Goal: Task Accomplishment & Management: Manage account settings

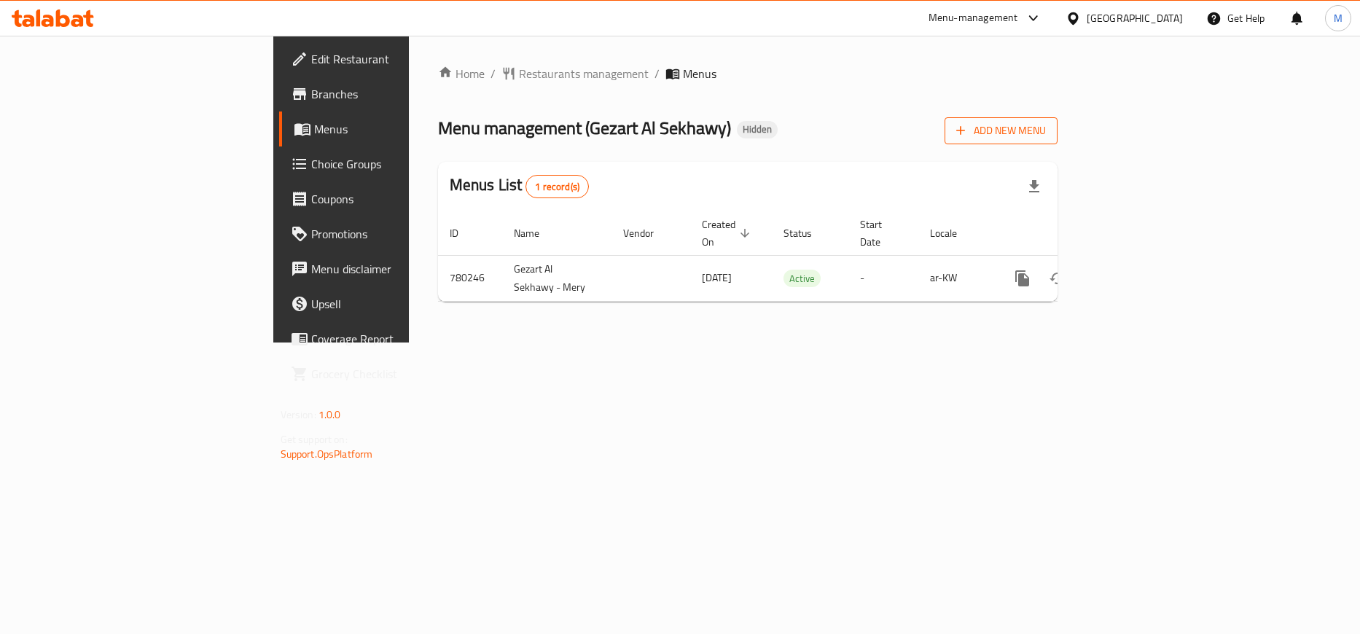
click at [968, 127] on icon "button" at bounding box center [960, 130] width 15 height 15
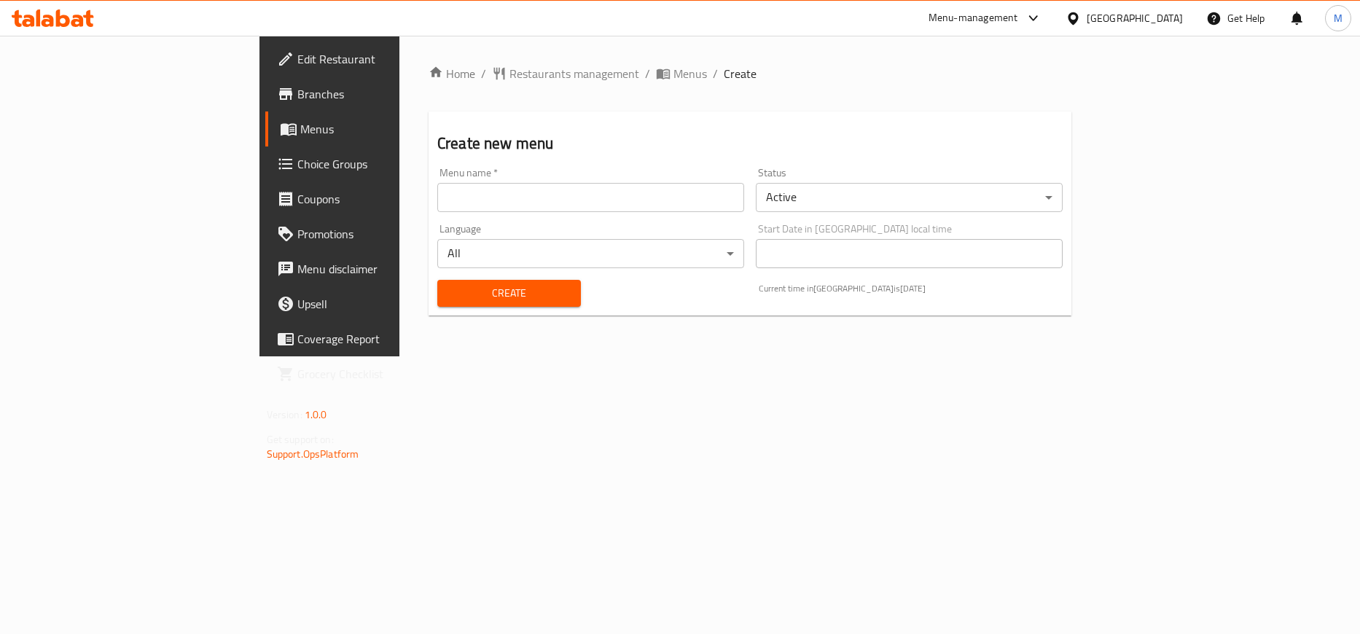
click at [1008, 208] on body "​ Menu-management [GEOGRAPHIC_DATA] Get Help M Edit Restaurant Branches Menus C…" at bounding box center [680, 335] width 1360 height 598
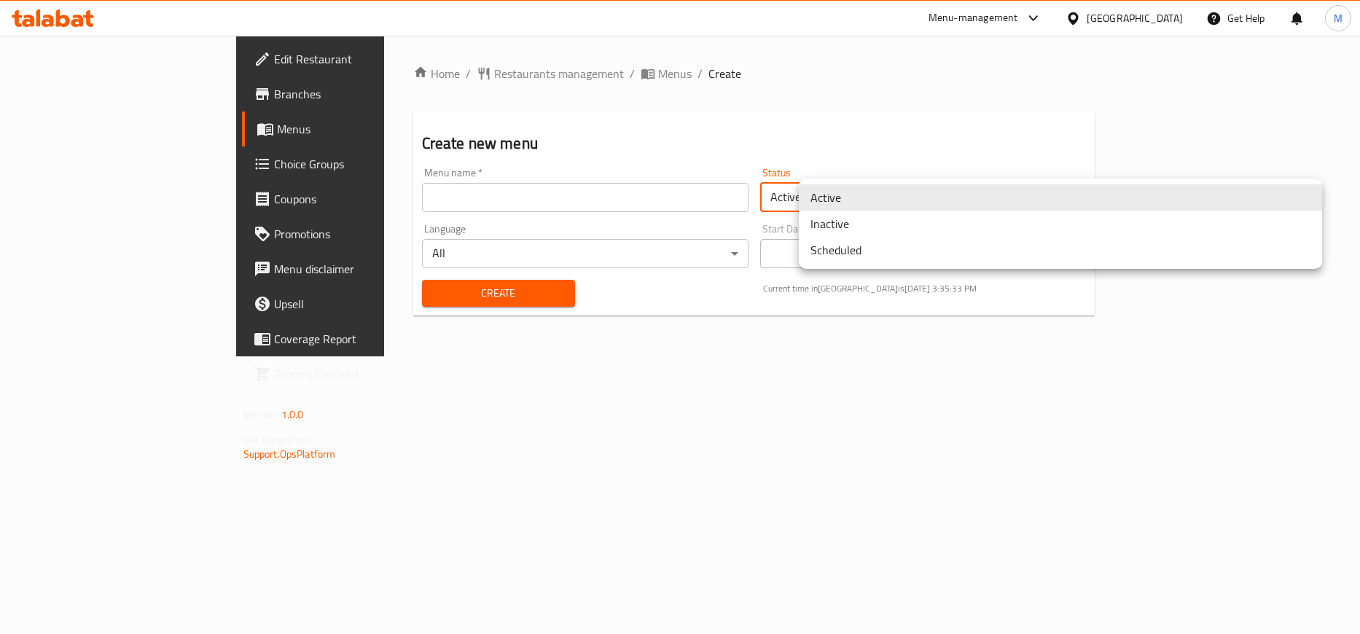
click at [848, 223] on li "Inactive" at bounding box center [1060, 224] width 523 height 26
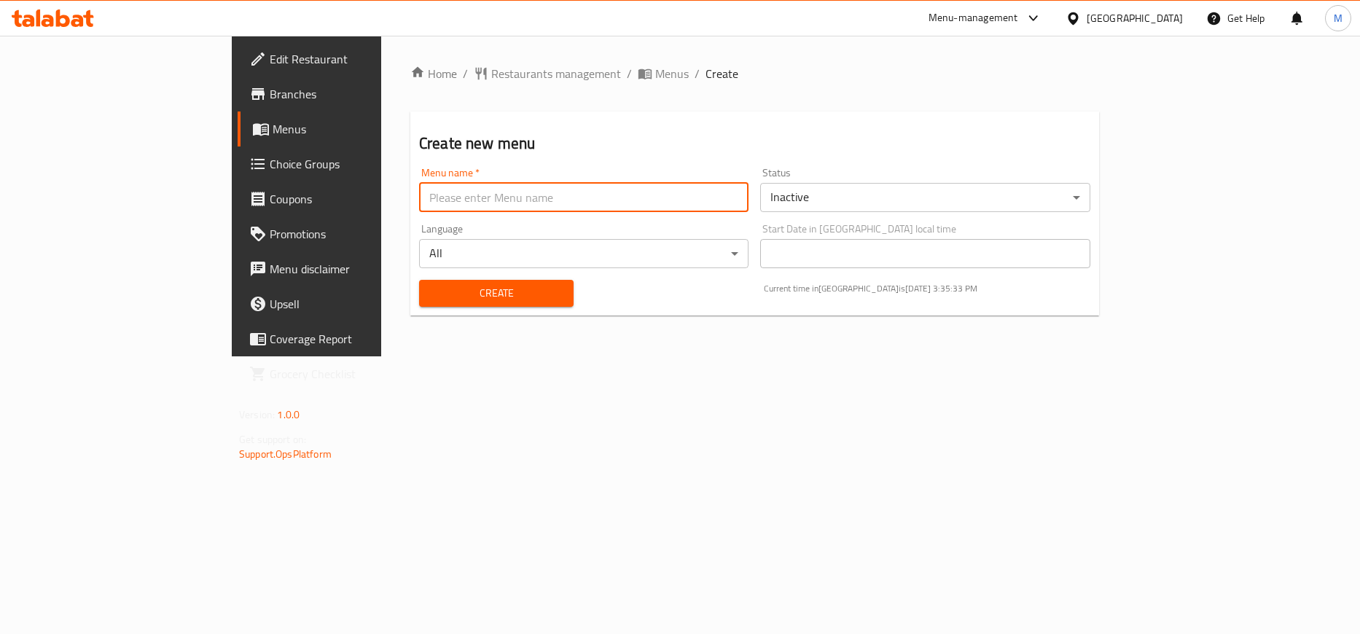
click at [621, 200] on input "text" at bounding box center [583, 197] width 329 height 29
type input "[DATE]"
click at [419, 280] on button "Create" at bounding box center [496, 293] width 154 height 27
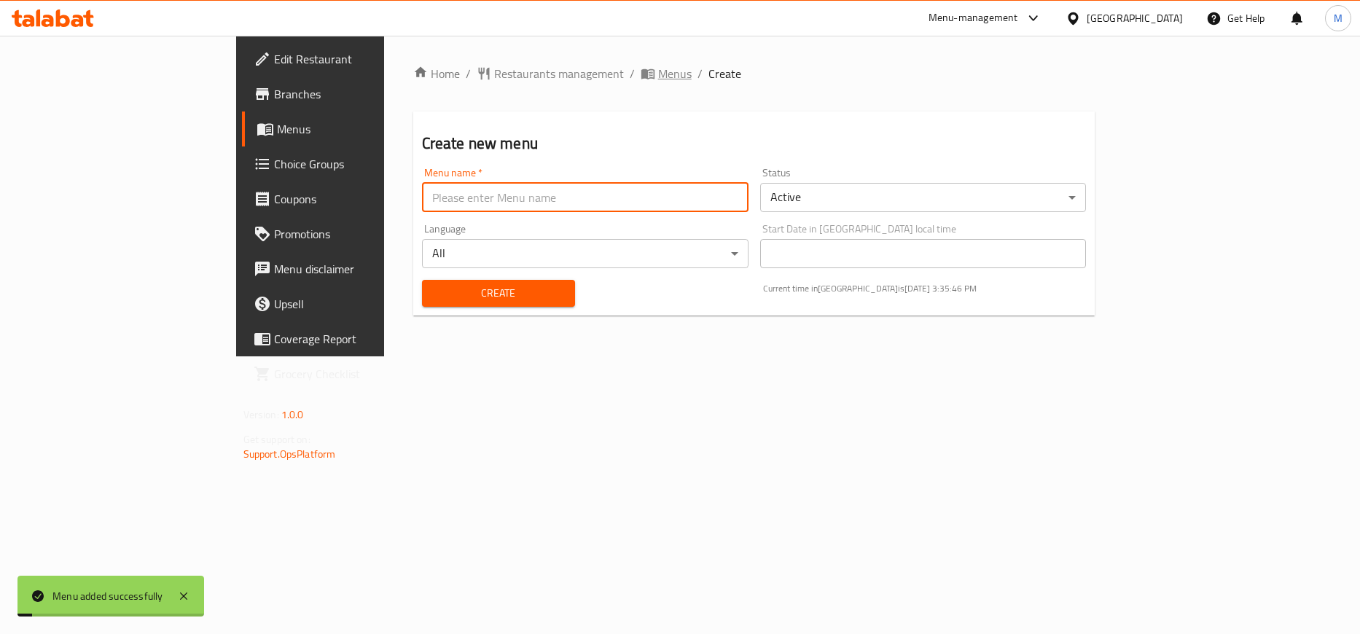
click at [640, 73] on icon "breadcrumb" at bounding box center [646, 74] width 13 height 10
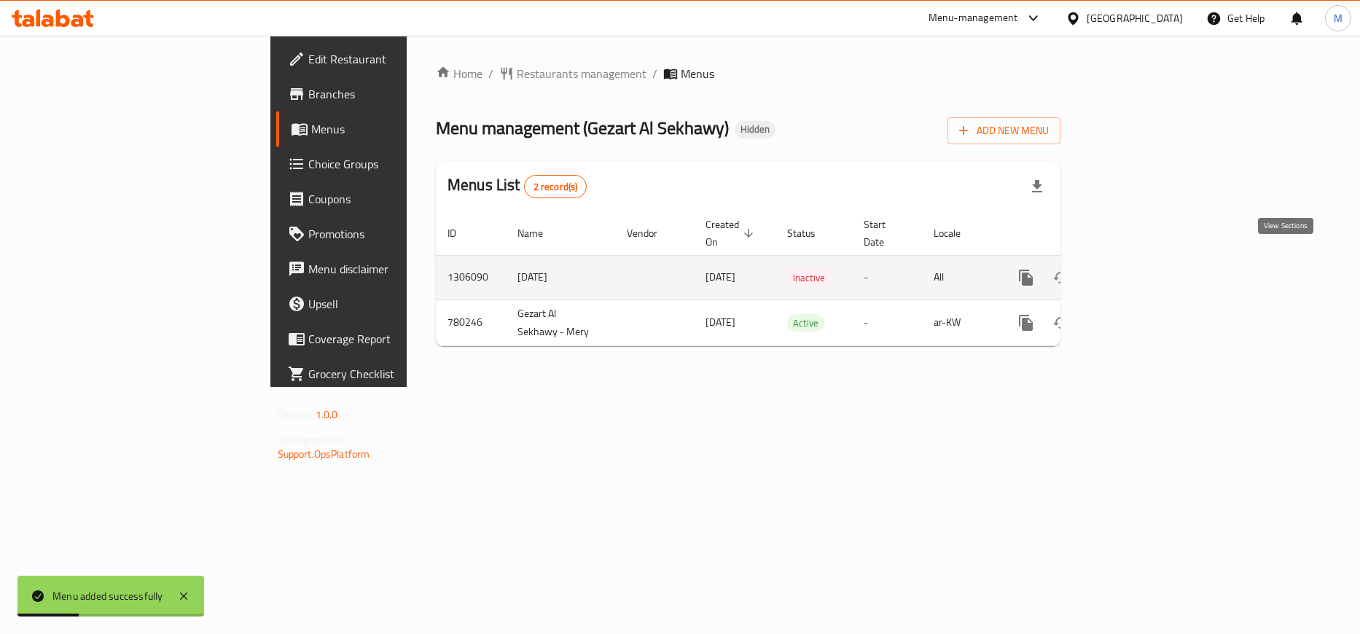
click at [1140, 269] on icon "enhanced table" at bounding box center [1130, 277] width 17 height 17
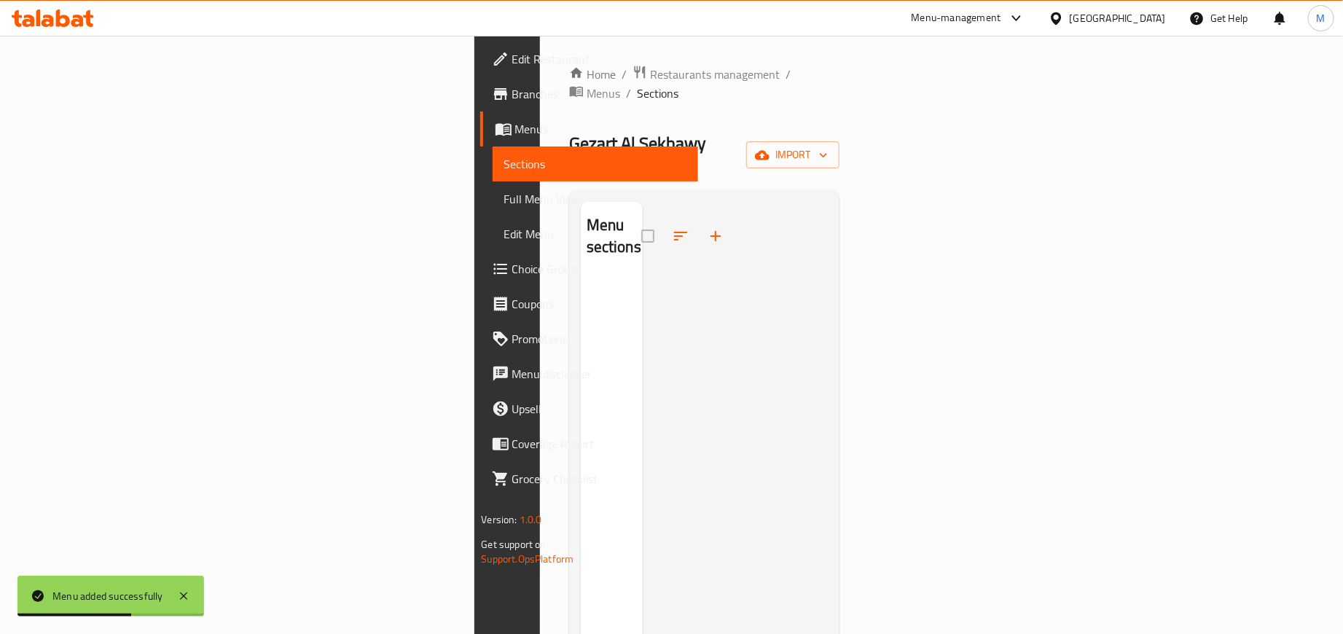
drag, startPoint x: 732, startPoint y: 75, endPoint x: 753, endPoint y: 77, distance: 20.5
click at [739, 75] on ol "Home / Restaurants management / Menus / Sections" at bounding box center [704, 84] width 271 height 38
click at [828, 146] on span "import" at bounding box center [793, 155] width 70 height 18
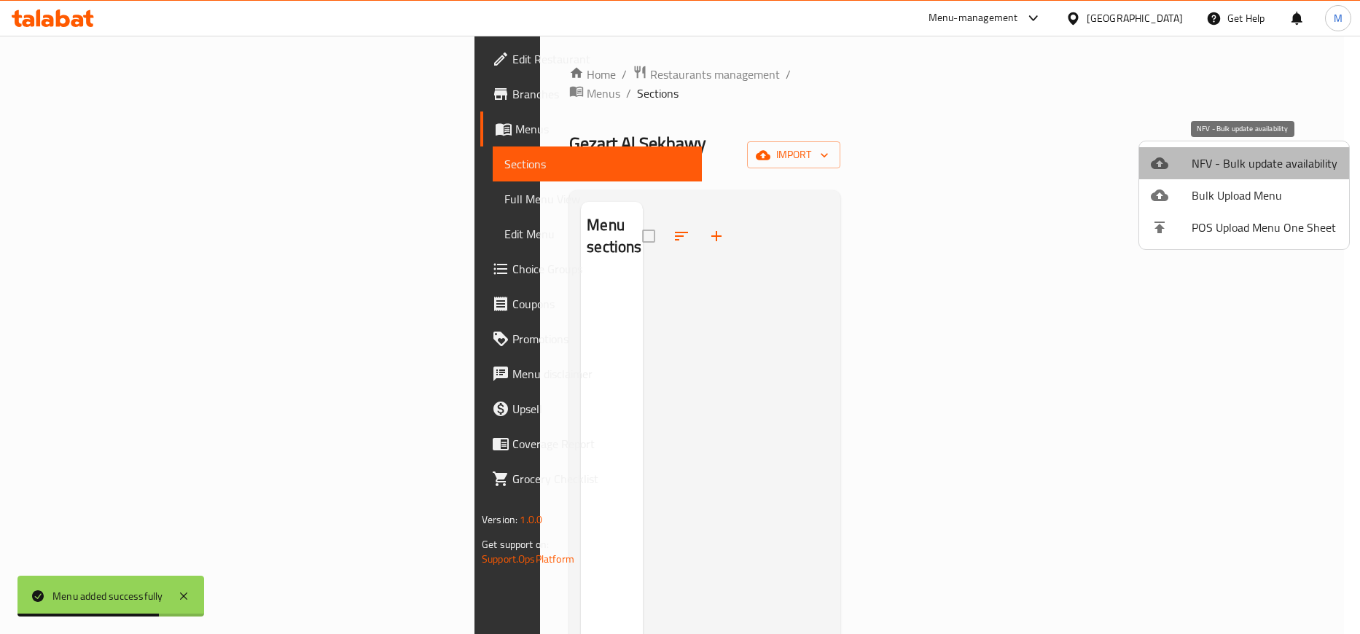
click at [1264, 160] on span "NFV - Bulk update availability" at bounding box center [1264, 162] width 146 height 17
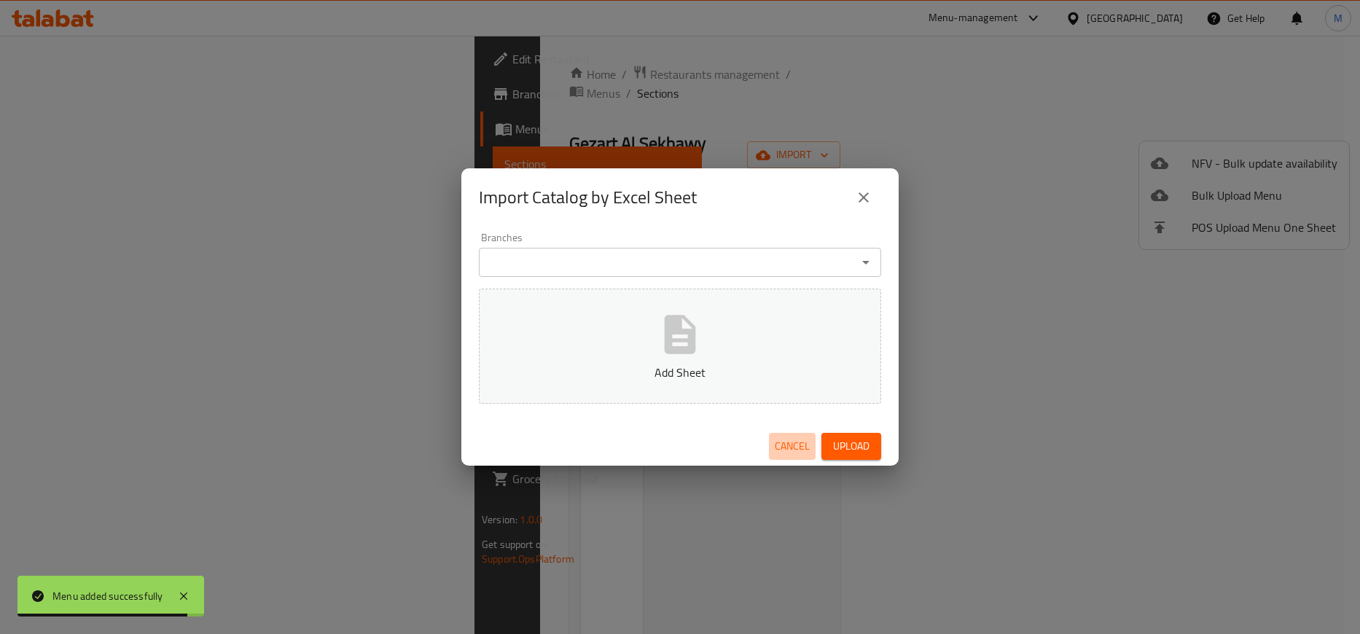
click at [787, 444] on span "Cancel" at bounding box center [792, 446] width 35 height 18
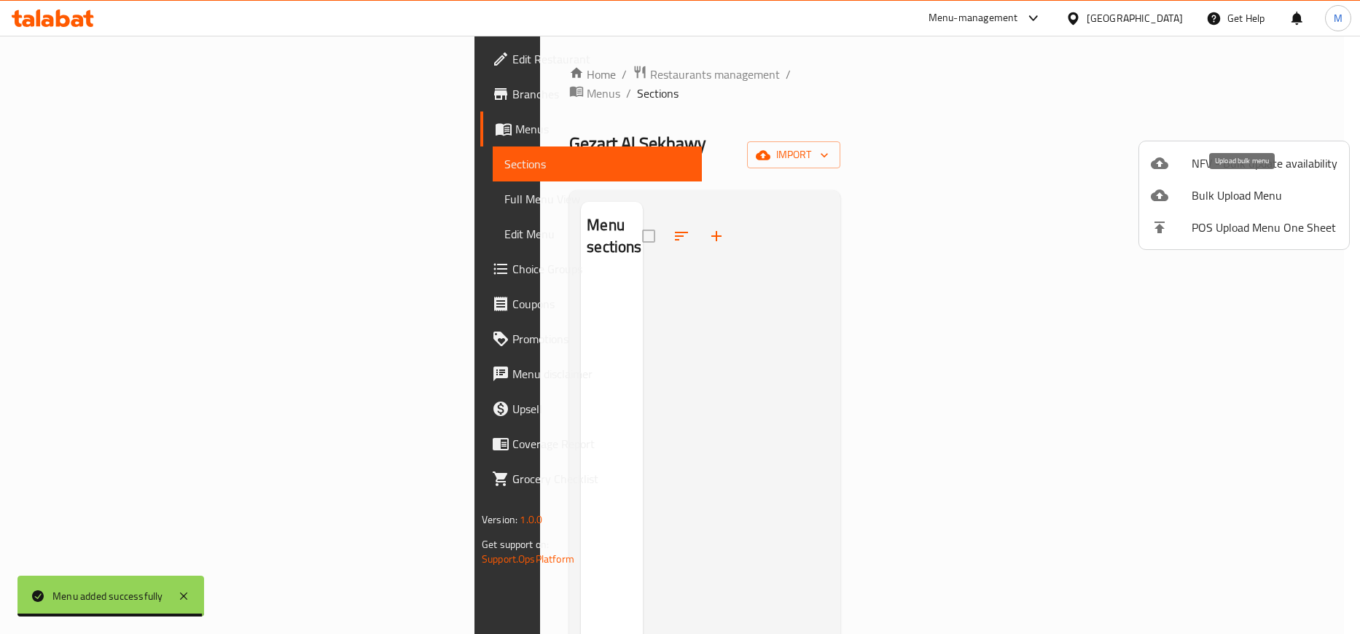
click at [1216, 197] on span "Bulk Upload Menu" at bounding box center [1264, 195] width 146 height 17
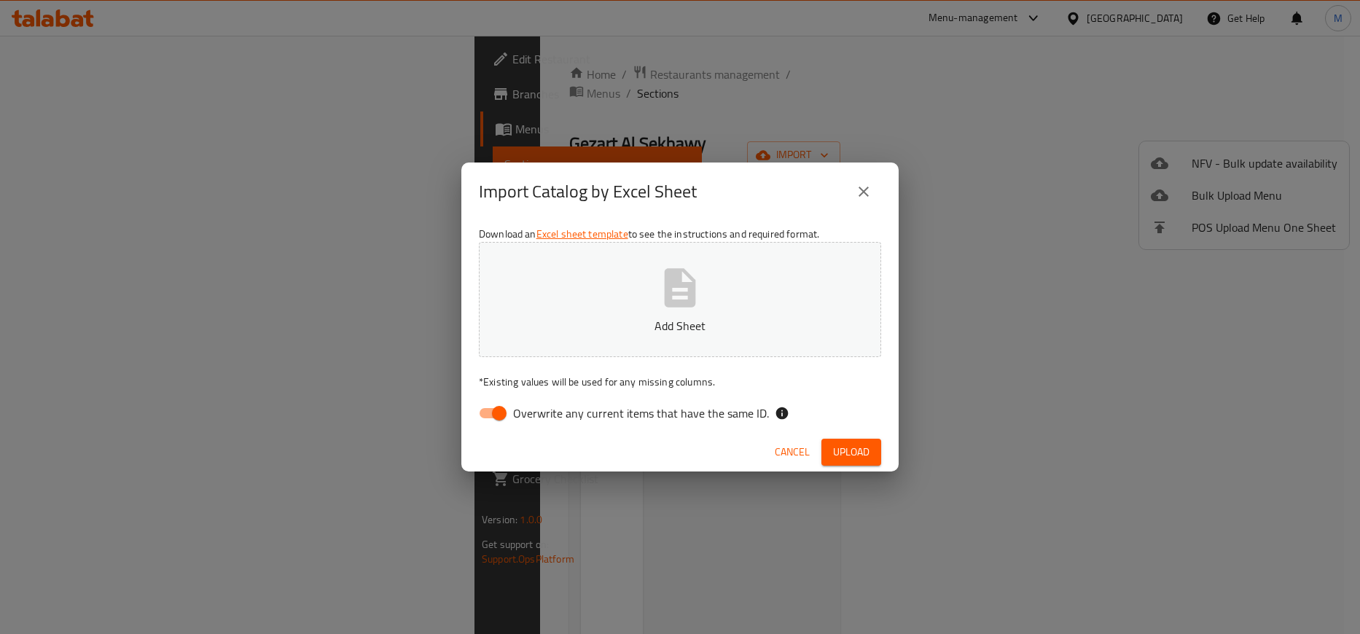
click at [781, 308] on button "Add Sheet" at bounding box center [680, 299] width 402 height 115
click at [487, 405] on input "Overwrite any current items that have the same ID." at bounding box center [499, 413] width 83 height 28
checkbox input "false"
click at [852, 388] on p "* Existing values will be used for any missing columns." at bounding box center [680, 382] width 402 height 15
click at [852, 431] on div "Download an Excel sheet template to see the instructions and required format. U…" at bounding box center [679, 326] width 437 height 211
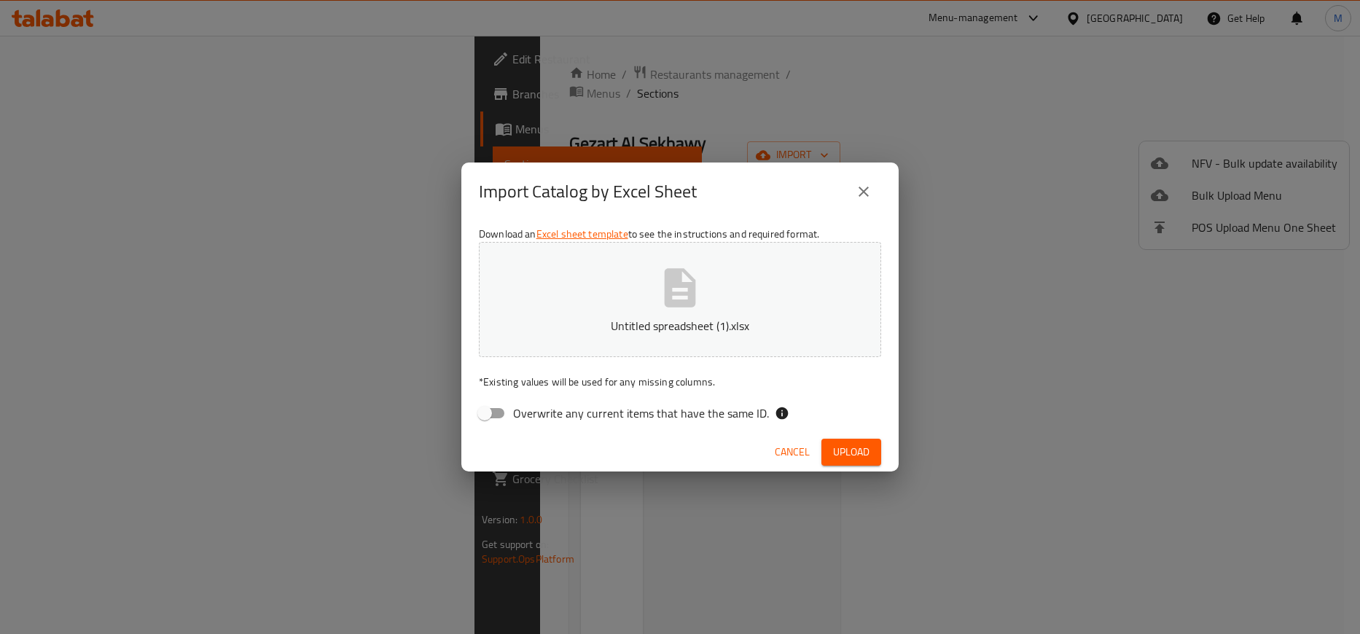
click at [852, 443] on span "Upload" at bounding box center [851, 452] width 36 height 18
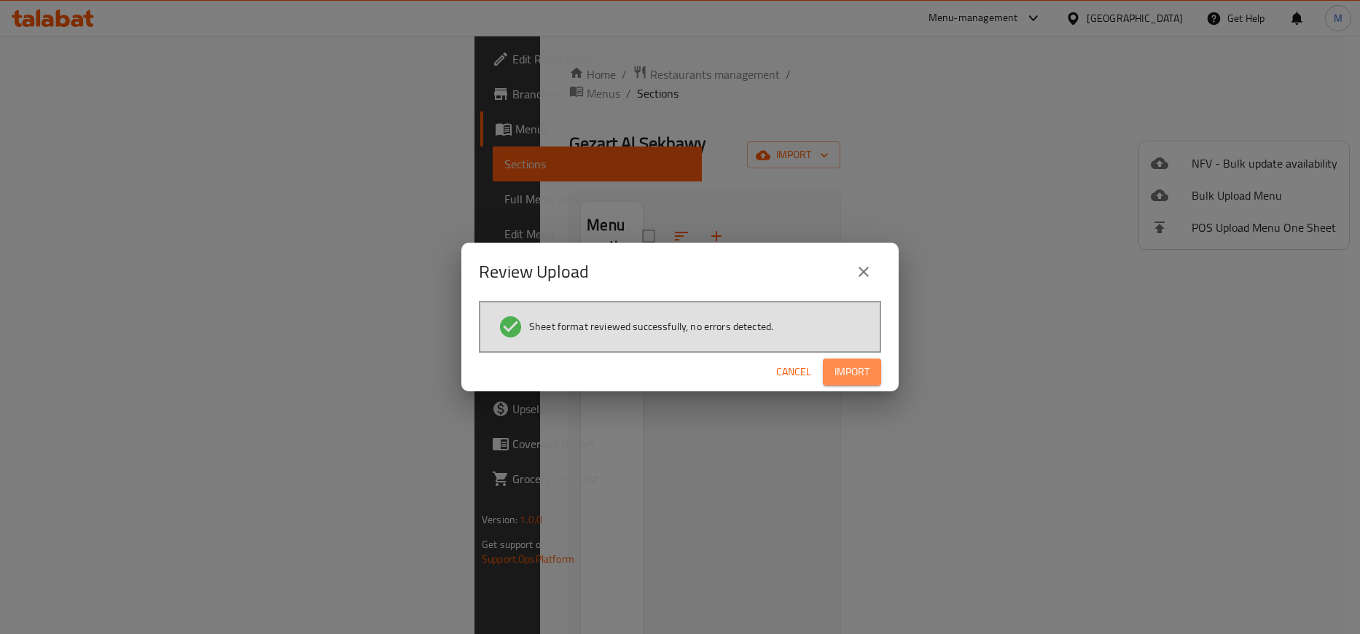
click at [873, 370] on button "Import" at bounding box center [852, 371] width 58 height 27
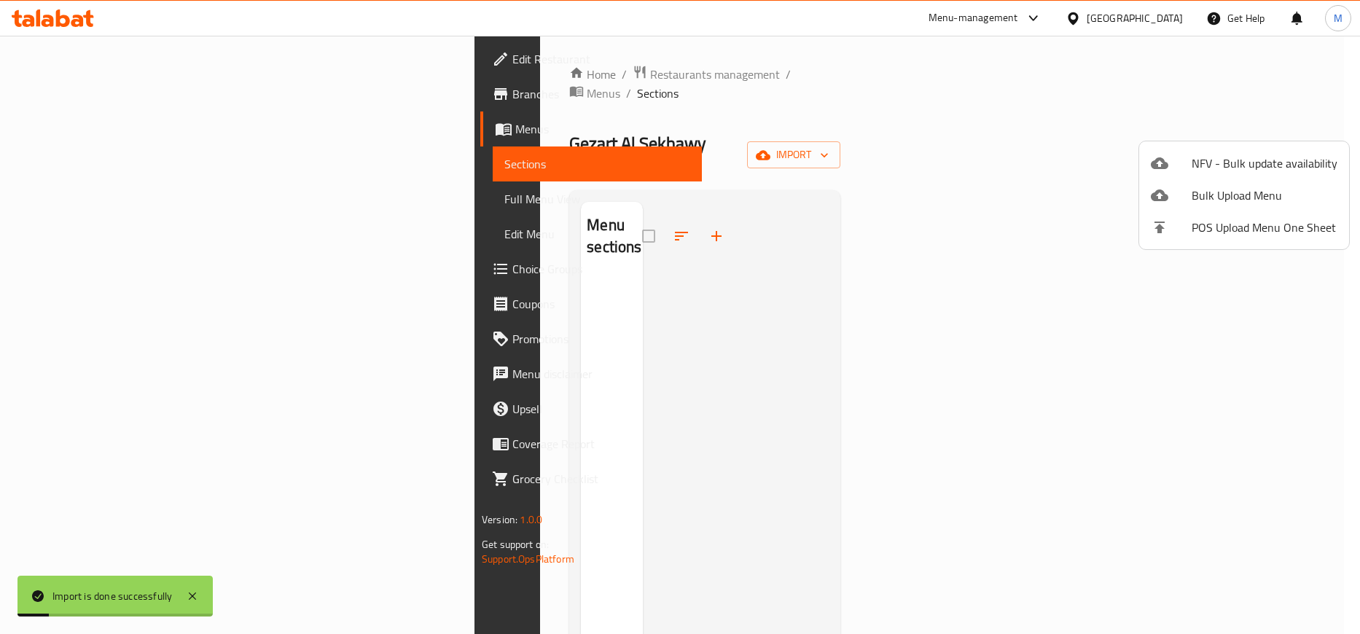
drag, startPoint x: 1021, startPoint y: 110, endPoint x: 1032, endPoint y: 109, distance: 11.7
click at [1030, 110] on div at bounding box center [680, 317] width 1360 height 634
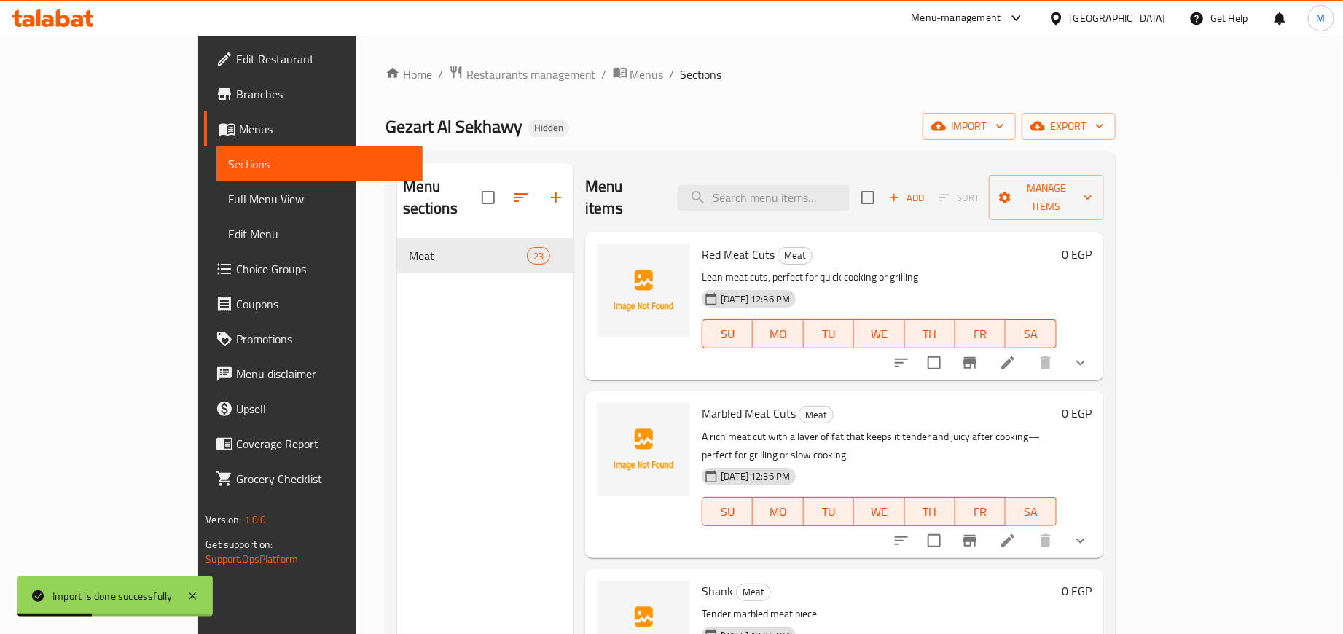
click at [1115, 65] on ol "Home / Restaurants management / Menus / Sections" at bounding box center [750, 74] width 730 height 19
click at [1115, 114] on button "export" at bounding box center [1068, 126] width 94 height 27
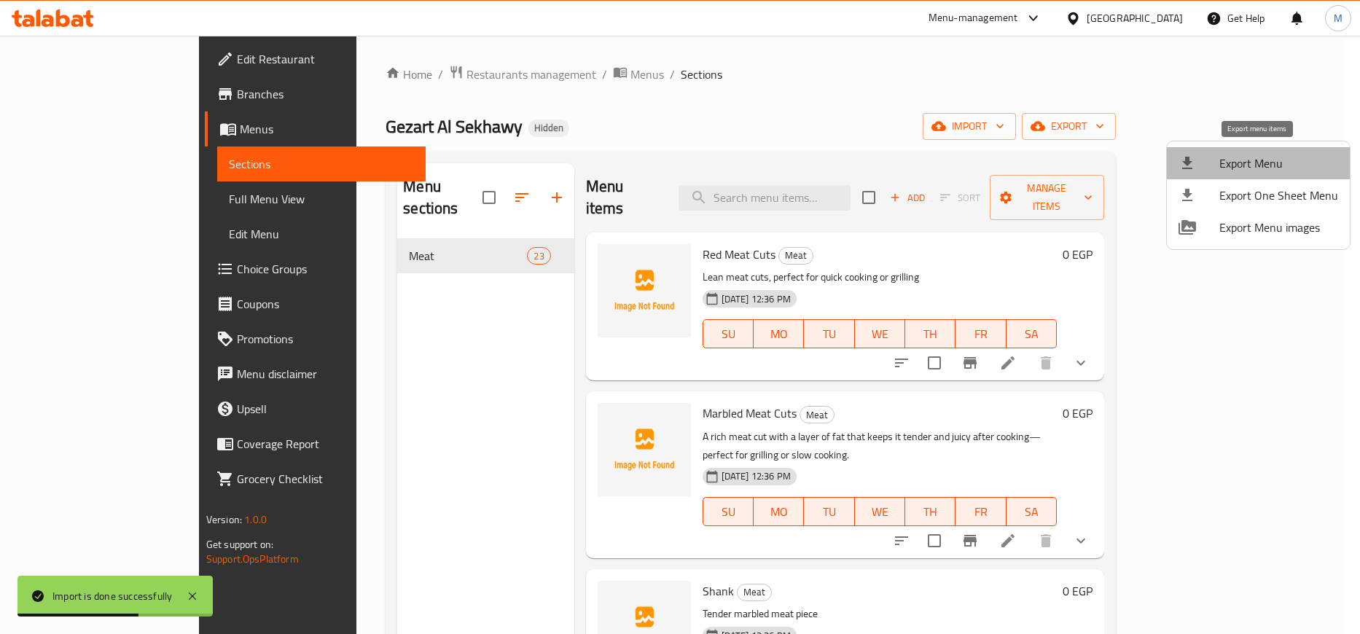
click at [1295, 156] on span "Export Menu" at bounding box center [1278, 162] width 119 height 17
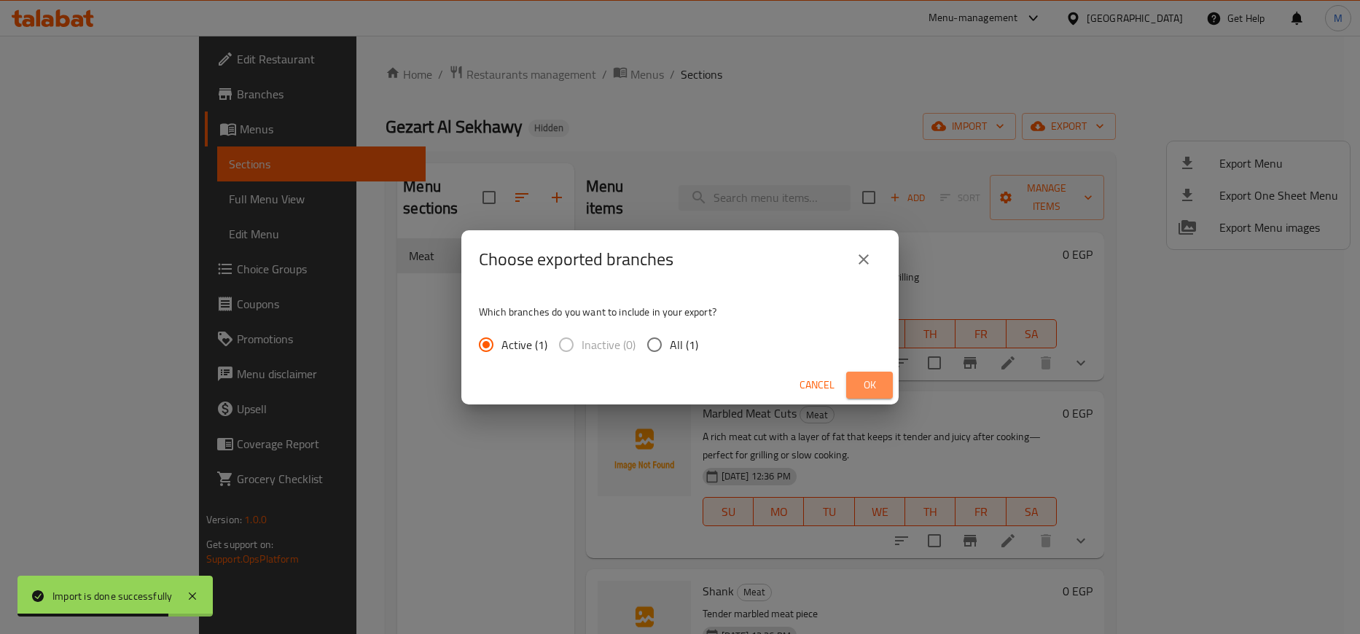
click at [885, 394] on button "Ok" at bounding box center [869, 385] width 47 height 27
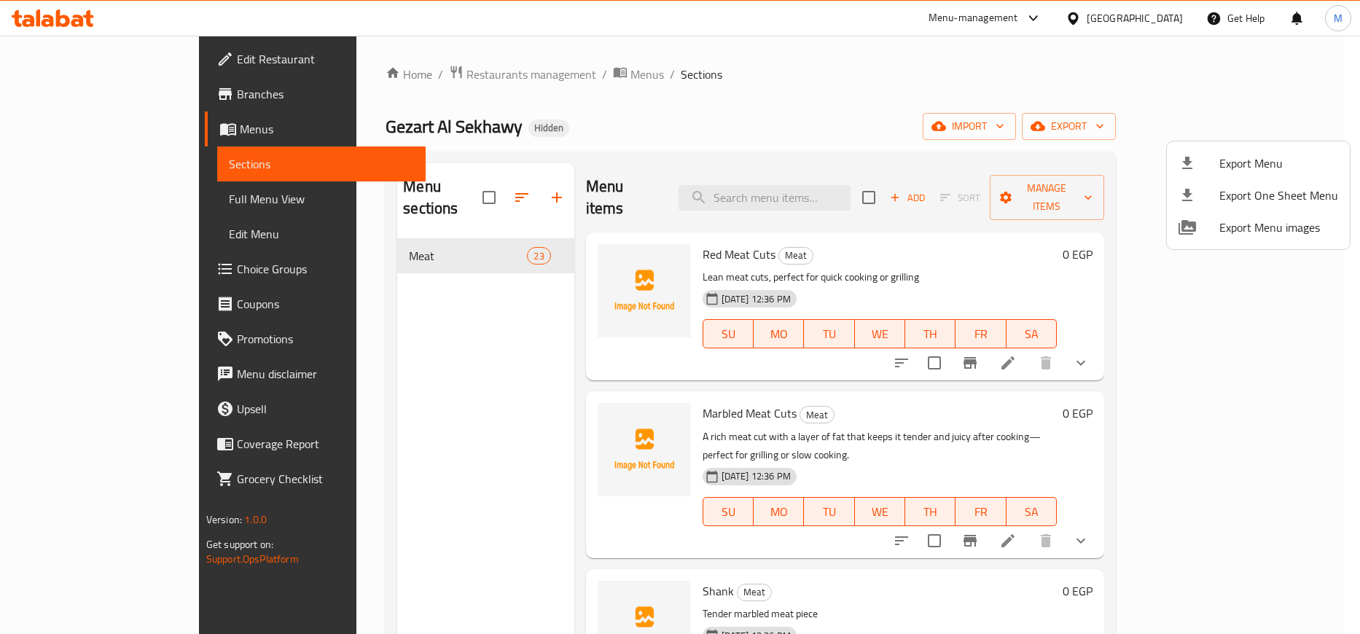
click at [1192, 496] on div at bounding box center [680, 317] width 1360 height 634
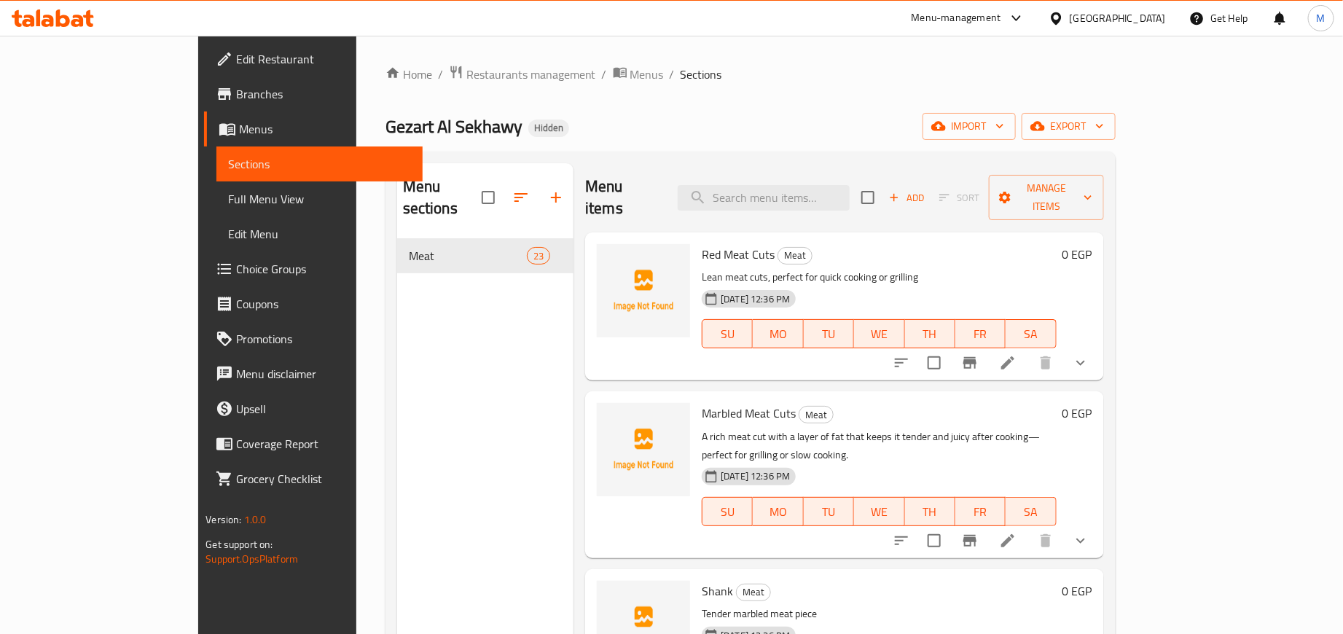
click at [1016, 532] on icon at bounding box center [1007, 540] width 17 height 17
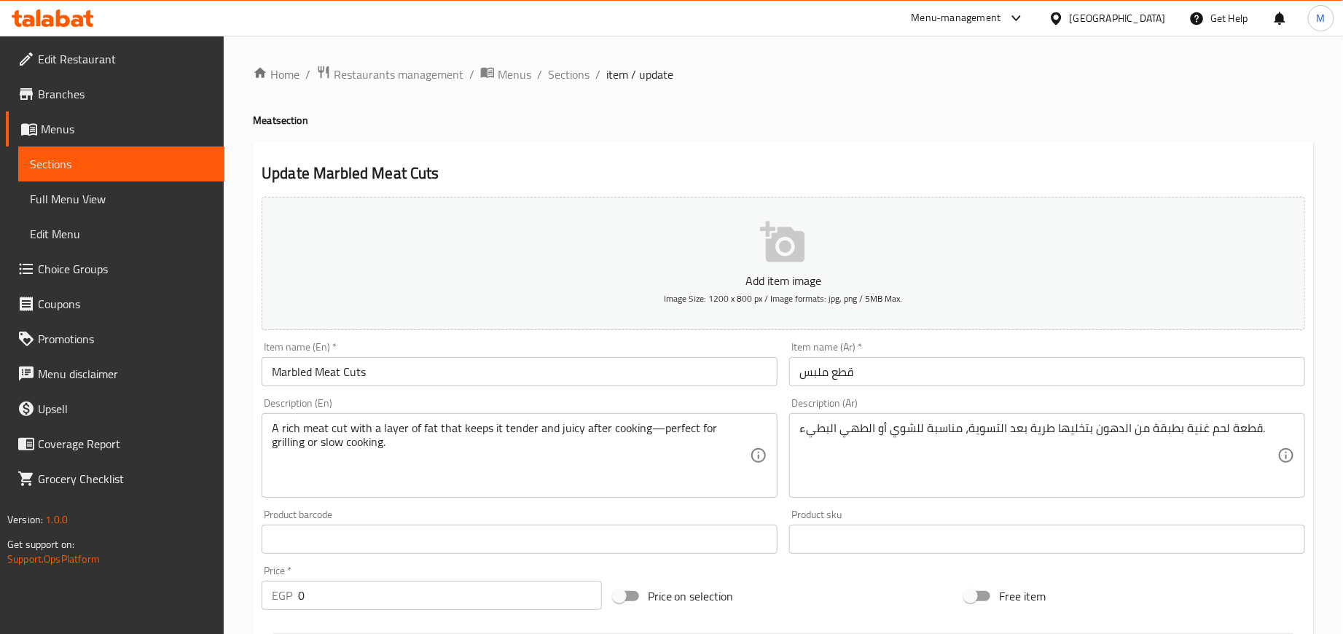
click at [287, 404] on div "Description (En) A rich meat cut with a layer of fat that keeps it tender and j…" at bounding box center [520, 448] width 516 height 100
click at [289, 403] on div "Description (En) A rich meat cut with a layer of fat that keeps it tender and j…" at bounding box center [520, 448] width 516 height 100
copy label "Description"
click at [573, 75] on span "Sections" at bounding box center [569, 74] width 42 height 17
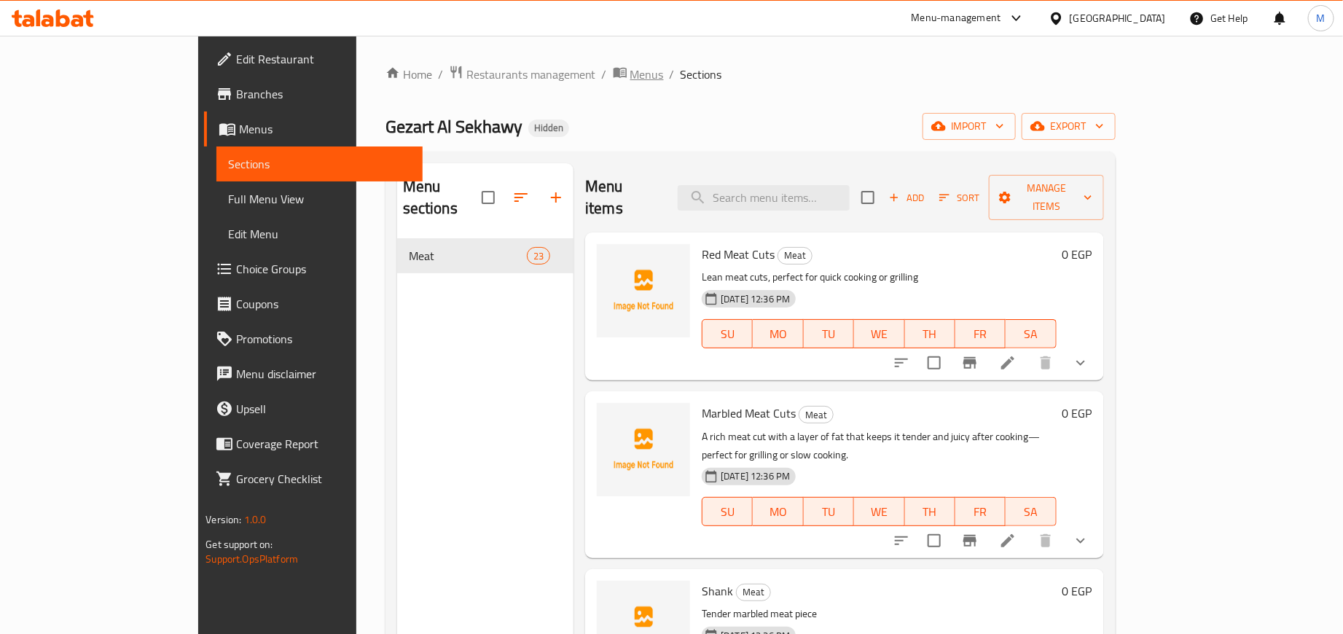
click at [630, 72] on span "Menus" at bounding box center [647, 74] width 34 height 17
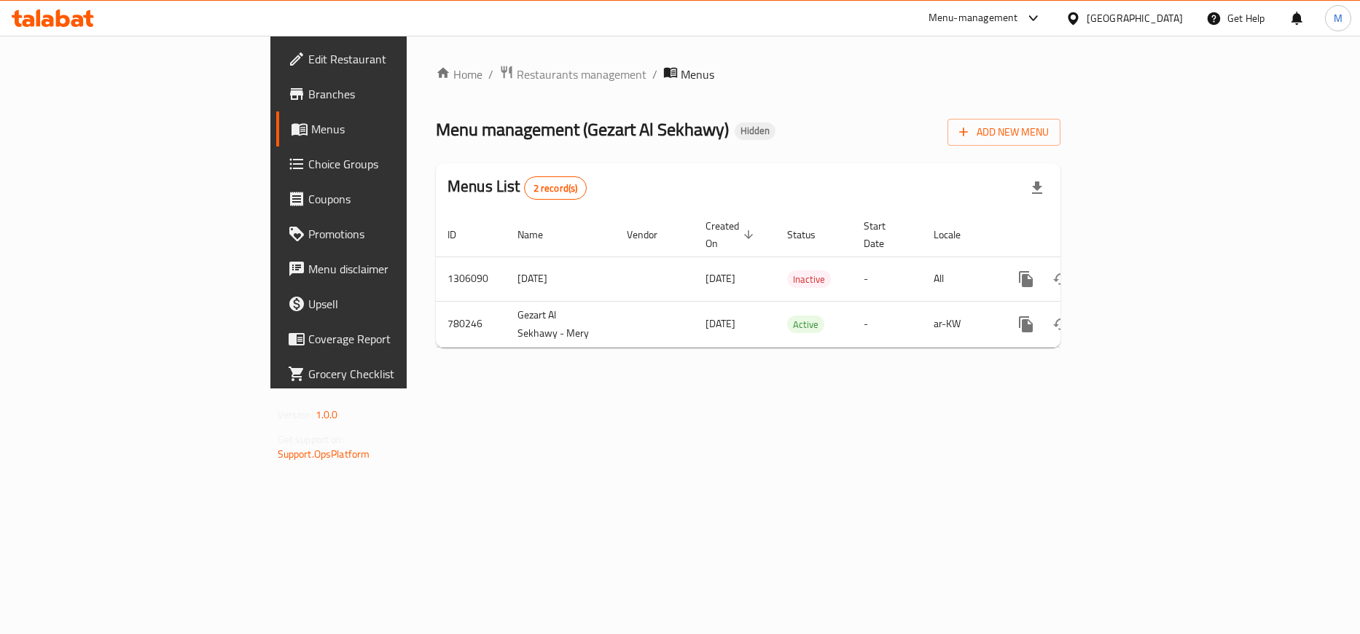
click at [813, 77] on ol "Home / Restaurants management / Menus" at bounding box center [748, 74] width 624 height 19
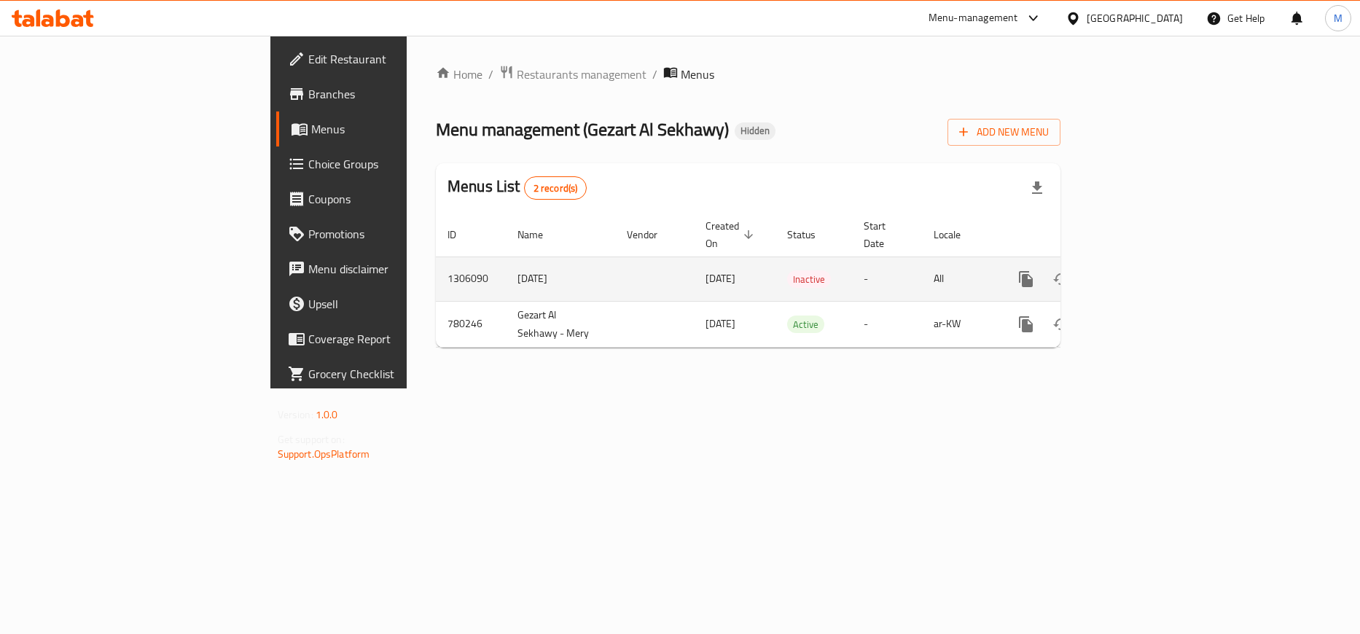
click at [436, 256] on td "1306090" at bounding box center [471, 278] width 70 height 44
copy td "1306090"
